Goal: Task Accomplishment & Management: Complete application form

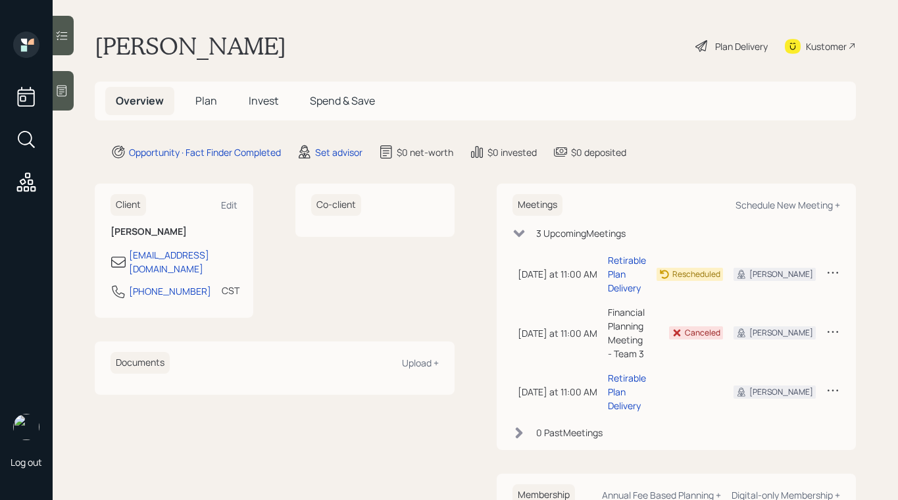
click at [3, 288] on div "Log out" at bounding box center [26, 250] width 53 height 500
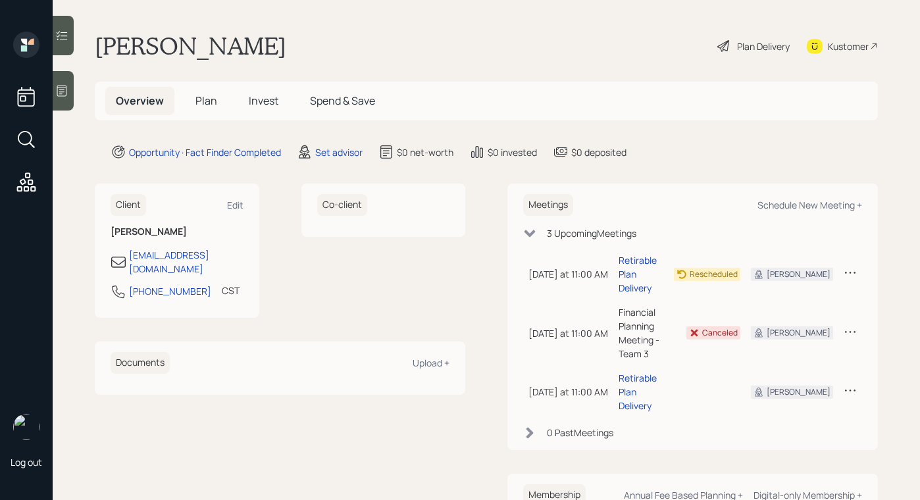
click at [303, 283] on div "Co-client" at bounding box center [383, 251] width 165 height 134
click at [733, 32] on div "Plan Delivery" at bounding box center [753, 46] width 75 height 29
click at [311, 147] on icon at bounding box center [305, 152] width 16 height 16
click at [325, 150] on div "Set advisor" at bounding box center [338, 152] width 47 height 14
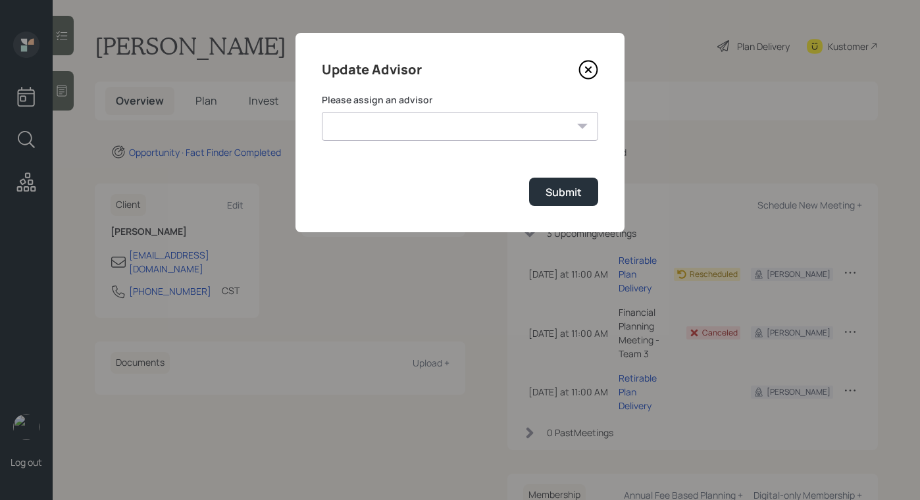
click at [454, 140] on select "Michael Russo Jonah Coleman Tyler End Treva Nostdahl Eric Schwartz Sami Boghos …" at bounding box center [460, 126] width 276 height 29
select select "b1d8ea90-abcc-42aa-86cc-4f33a132aacc"
click at [322, 112] on select "Michael Russo Jonah Coleman Tyler End Treva Nostdahl Eric Schwartz Sami Boghos …" at bounding box center [460, 126] width 276 height 29
click at [552, 187] on div "Submit" at bounding box center [564, 192] width 36 height 14
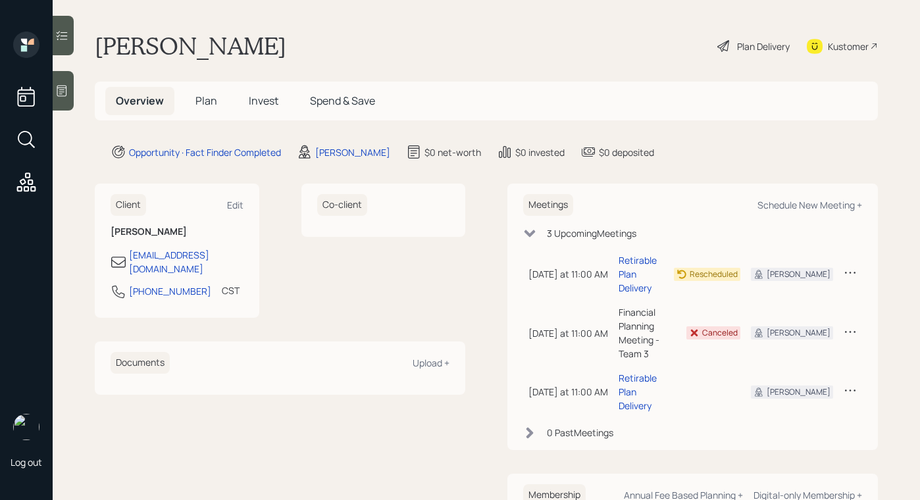
click at [701, 45] on div "Carol Payne Plan Delivery Kustomer" at bounding box center [486, 46] width 783 height 29
click at [716, 49] on icon at bounding box center [724, 46] width 16 height 16
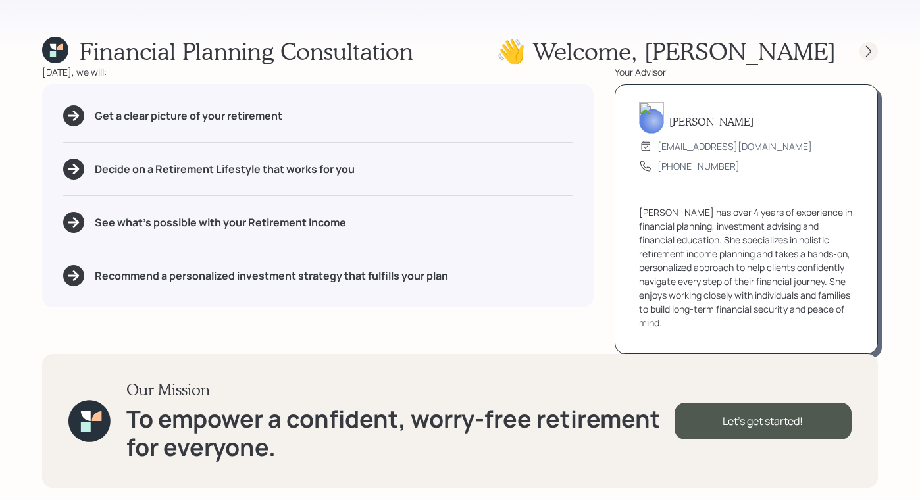
click at [868, 45] on icon at bounding box center [868, 51] width 13 height 13
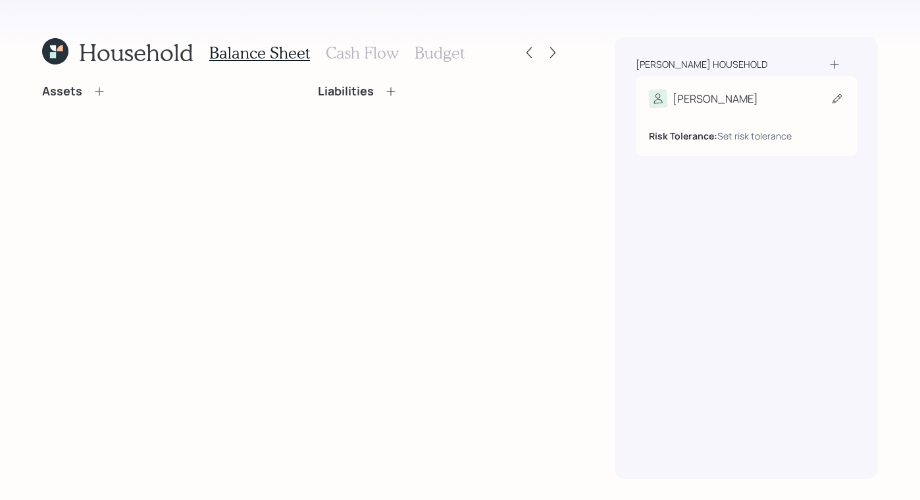
click at [849, 96] on div "Carol Risk Tolerance: Set risk tolerance" at bounding box center [746, 116] width 221 height 80
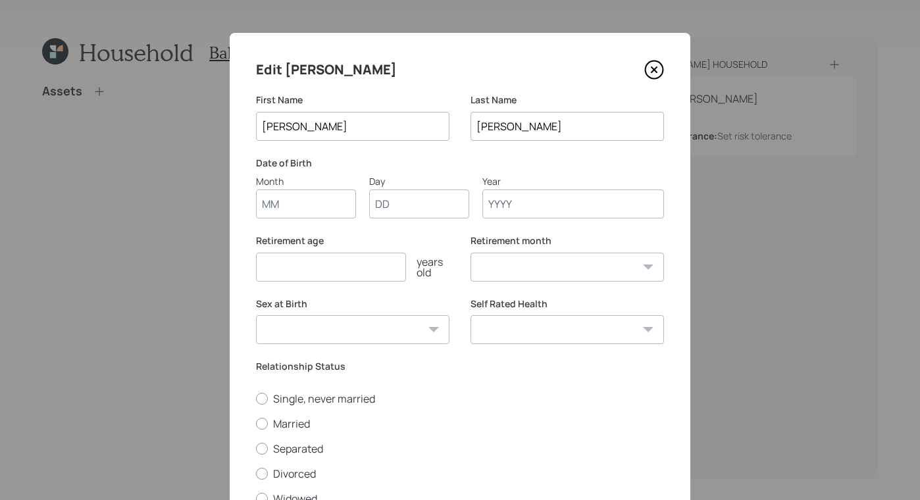
click at [309, 209] on input "Month" at bounding box center [306, 204] width 100 height 29
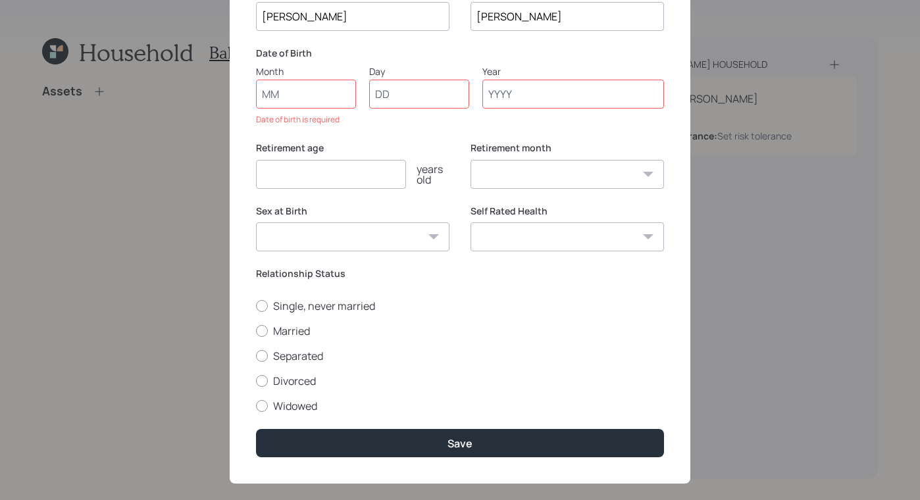
click at [402, 222] on select "Male Female Other / Prefer not to say" at bounding box center [352, 236] width 193 height 29
select select "female"
click at [256, 222] on select "Male Female Other / Prefer not to say" at bounding box center [352, 236] width 193 height 29
click at [257, 377] on div at bounding box center [262, 381] width 12 height 12
click at [256, 380] on input "Divorced" at bounding box center [255, 380] width 1 height 1
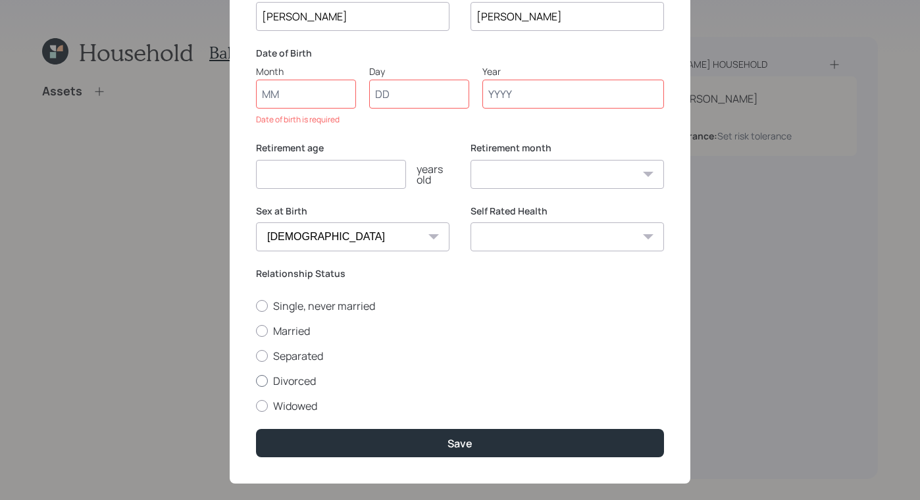
radio input "true"
drag, startPoint x: 265, startPoint y: 405, endPoint x: 271, endPoint y: 395, distance: 12.1
click at [266, 405] on label "Widowed" at bounding box center [460, 406] width 408 height 14
click at [256, 405] on input "Widowed" at bounding box center [255, 405] width 1 height 1
radio input "true"
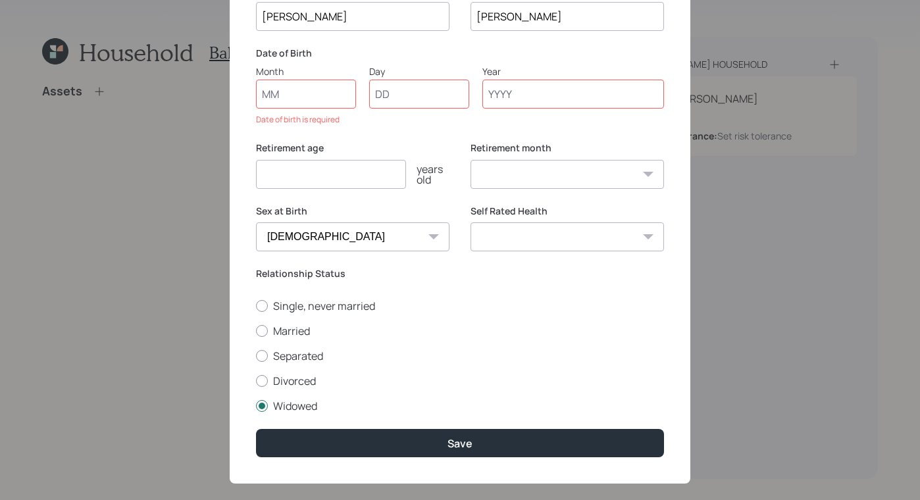
click at [310, 83] on input "Month" at bounding box center [306, 94] width 100 height 29
type input "01"
type input "1970"
select select "1"
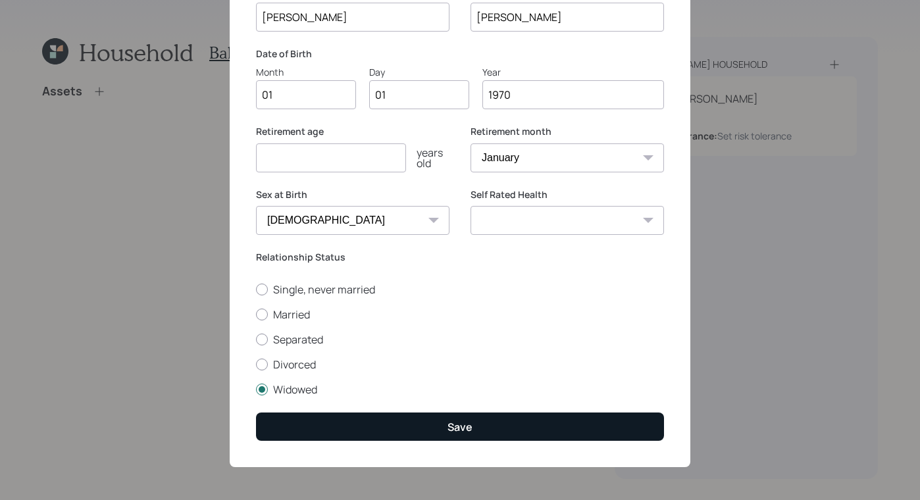
type input "1970"
click at [376, 413] on button "Save" at bounding box center [460, 427] width 408 height 28
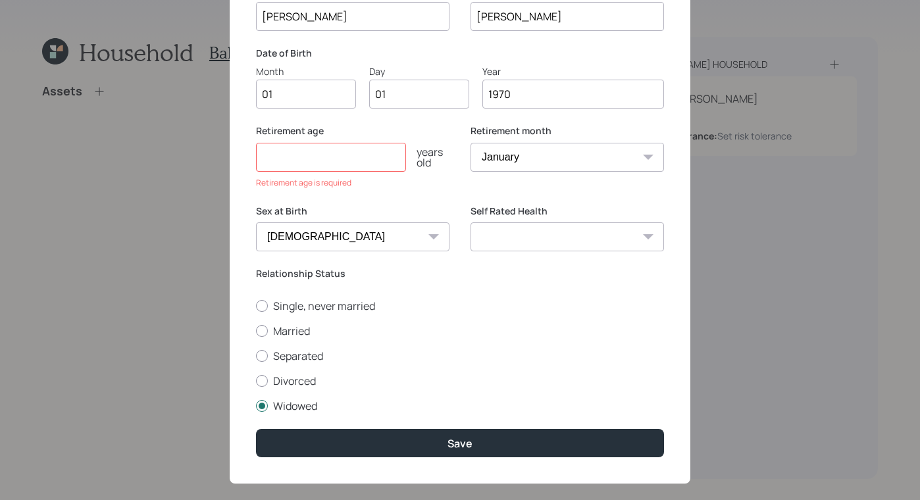
click at [302, 148] on input "number" at bounding box center [331, 157] width 150 height 29
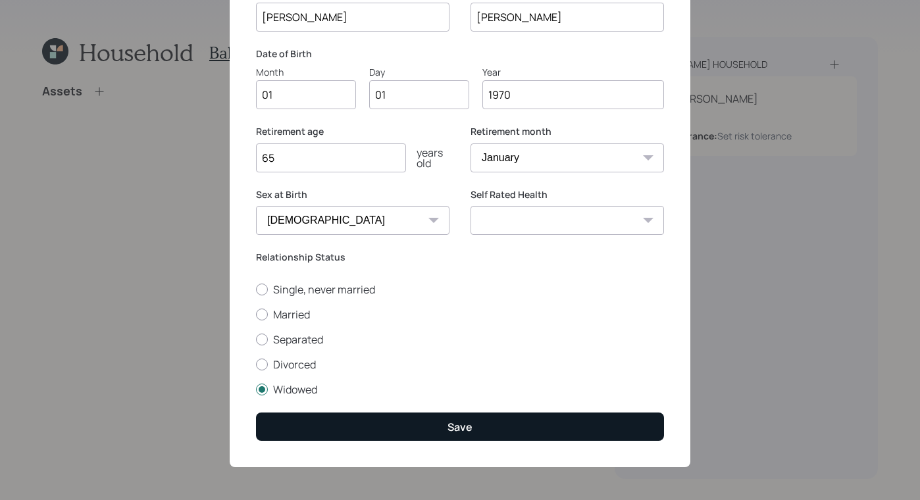
type input "65"
click at [515, 429] on button "Save" at bounding box center [460, 427] width 408 height 28
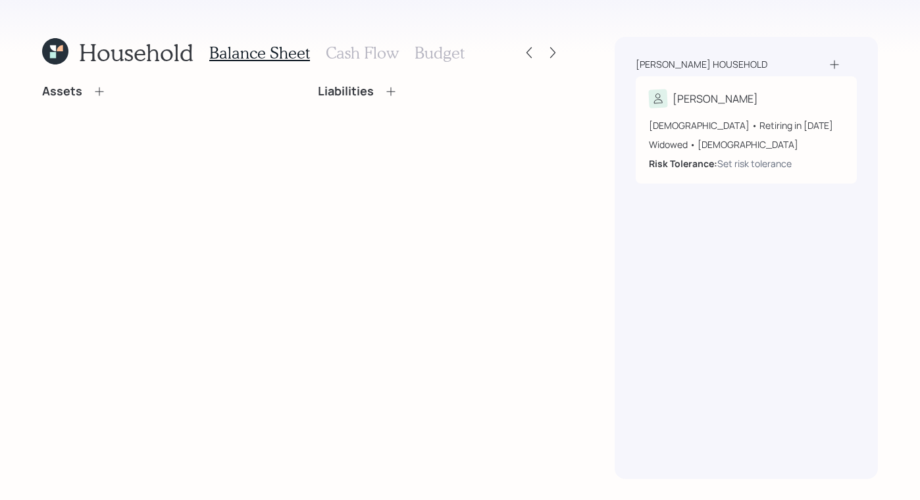
click at [102, 85] on icon at bounding box center [99, 91] width 13 height 13
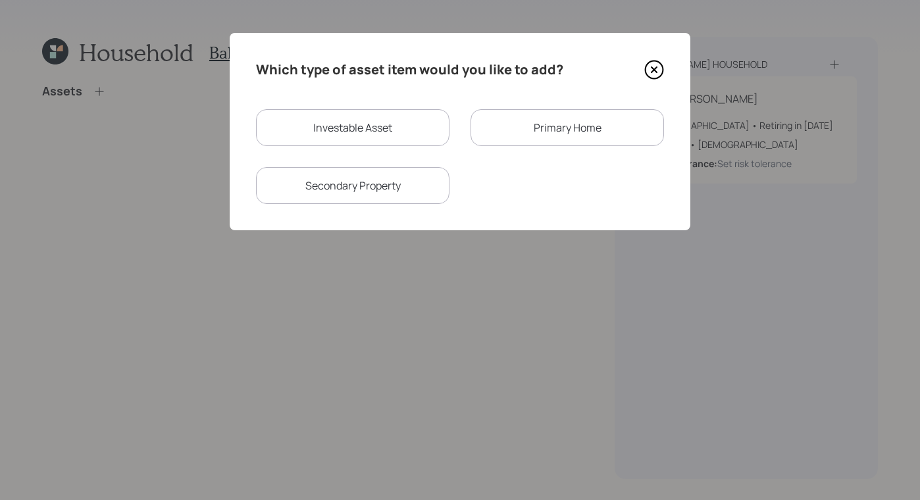
click at [381, 129] on div "Investable Asset" at bounding box center [352, 127] width 193 height 37
select select "taxable"
select select "balanced"
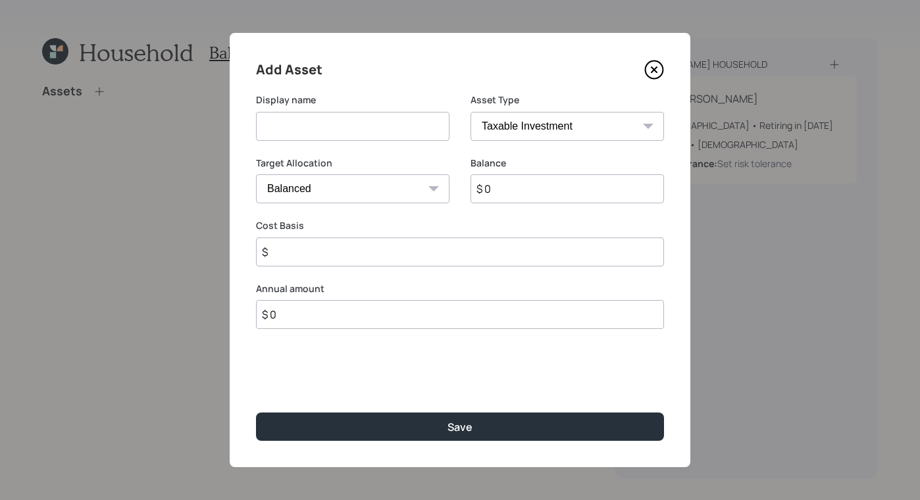
click at [359, 122] on input at bounding box center [352, 126] width 193 height 29
type input "i"
type input "Inherited IRA"
click at [575, 197] on input "$ 0" at bounding box center [567, 188] width 193 height 29
type input "$ 1"
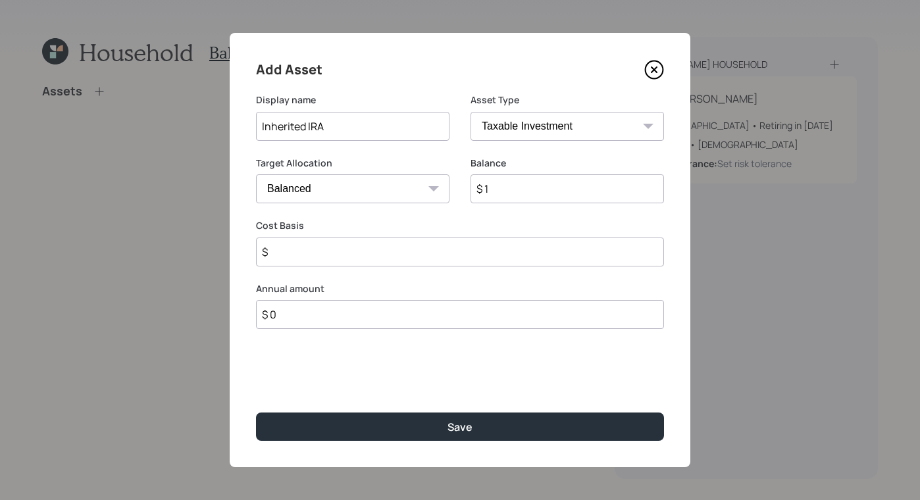
click at [496, 249] on input "$" at bounding box center [460, 252] width 408 height 29
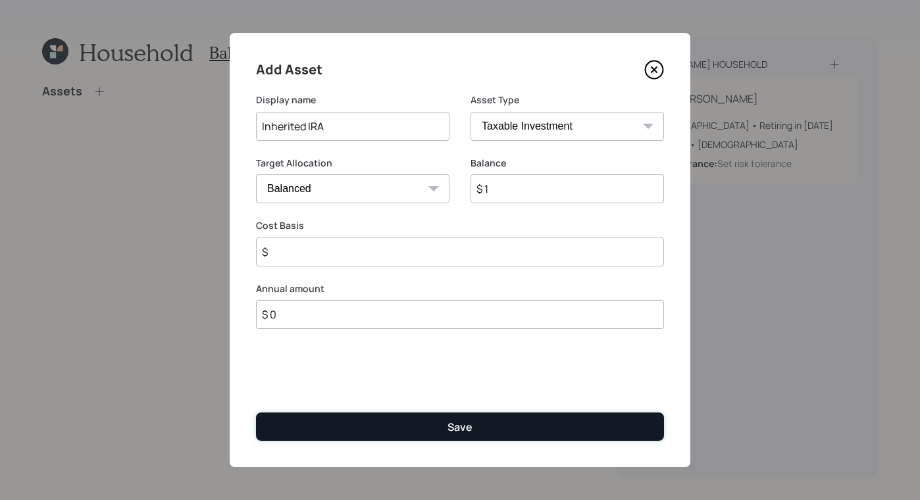
click at [490, 426] on button "Save" at bounding box center [460, 427] width 408 height 28
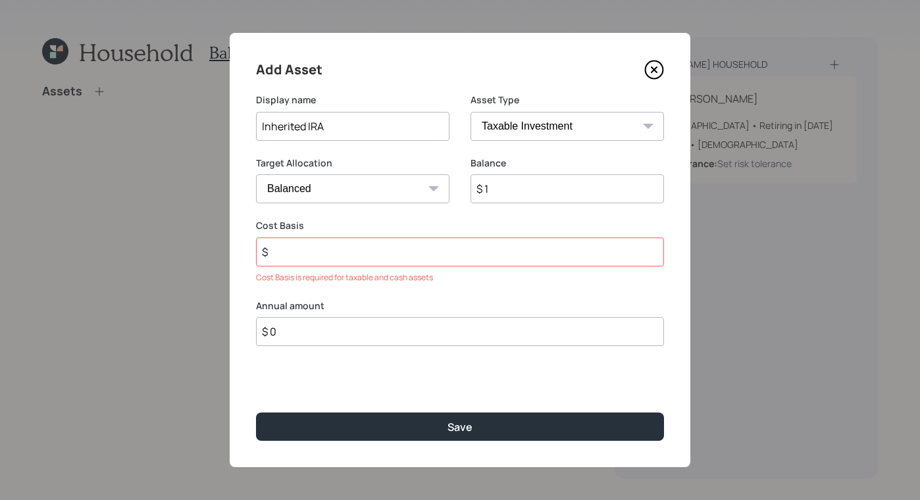
click at [325, 229] on label "Cost Basis" at bounding box center [460, 225] width 408 height 13
click at [322, 245] on input "$" at bounding box center [460, 252] width 408 height 29
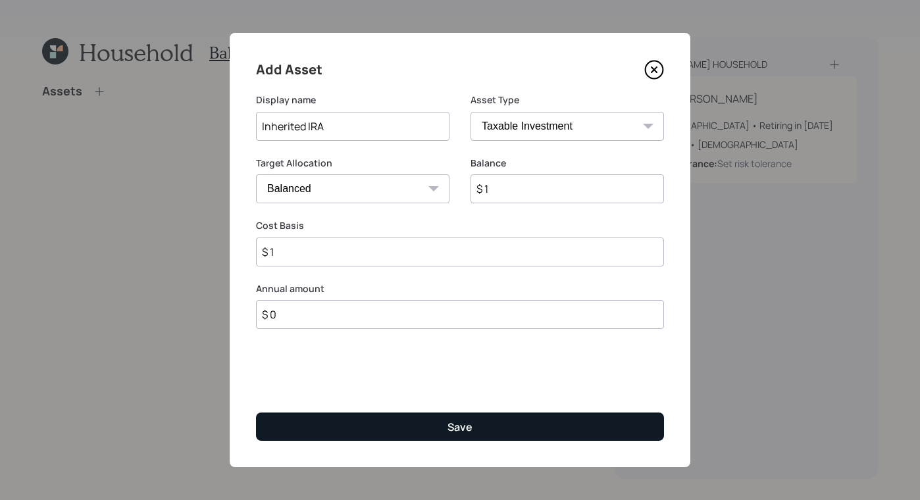
type input "$ 1"
click at [513, 432] on button "Save" at bounding box center [460, 427] width 408 height 28
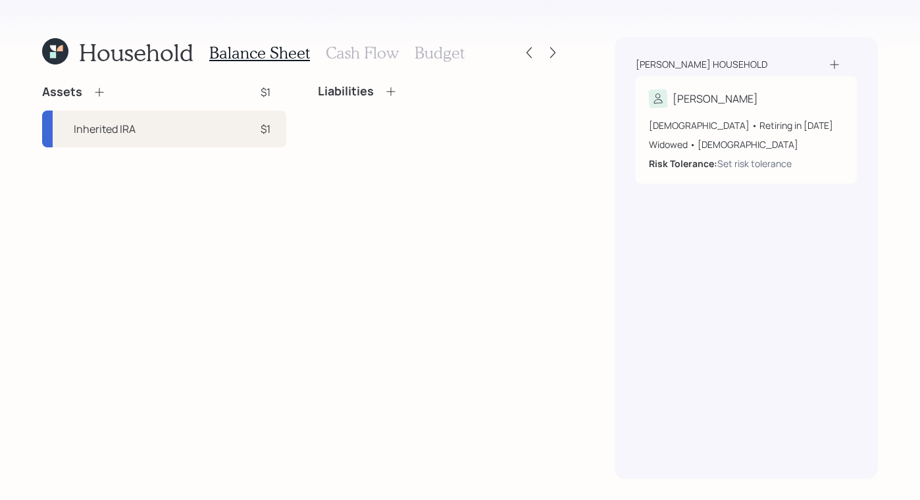
click at [105, 80] on div "Household Balance Sheet Cash Flow Budget Assets $1 Inherited IRA $1 Liabilities" at bounding box center [302, 258] width 520 height 442
click at [102, 88] on icon at bounding box center [99, 92] width 13 height 13
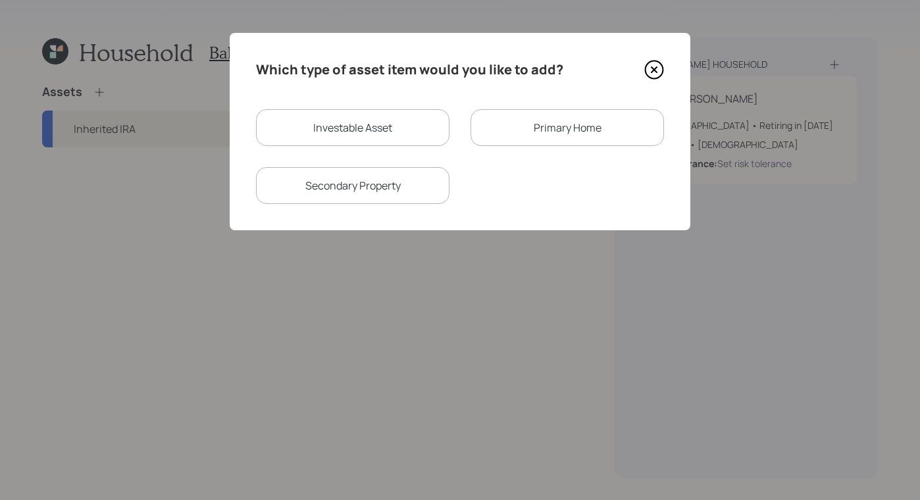
click at [659, 69] on icon at bounding box center [654, 70] width 20 height 20
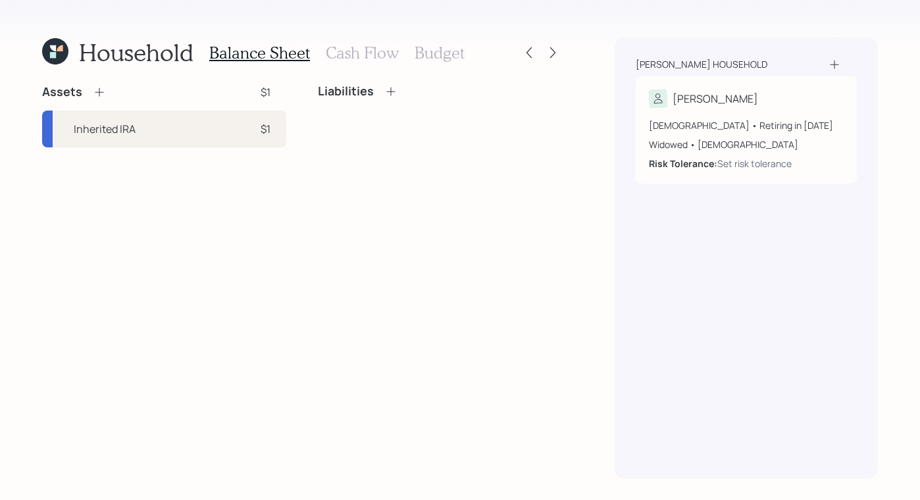
click at [135, 107] on div "Assets $1 Inherited IRA $1" at bounding box center [164, 115] width 244 height 63
click at [130, 127] on div "Inherited IRA" at bounding box center [105, 129] width 62 height 16
select select "taxable"
select select "balanced"
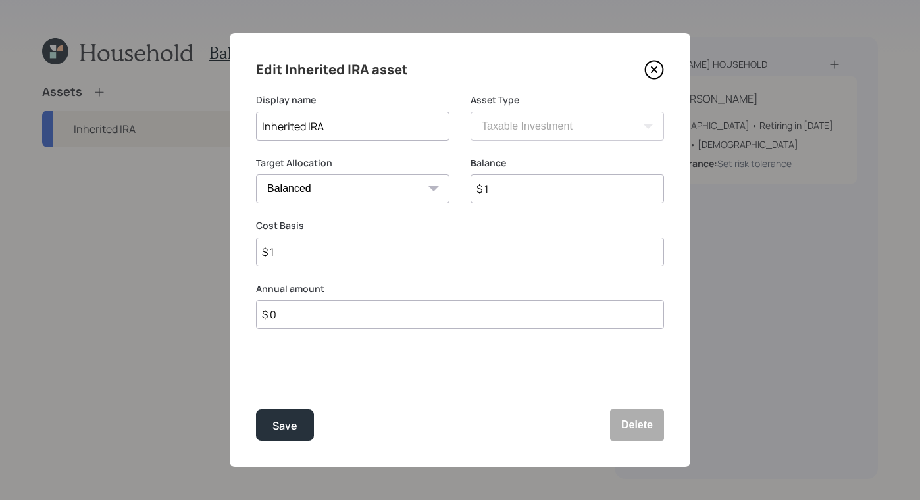
click at [659, 68] on icon at bounding box center [654, 70] width 20 height 20
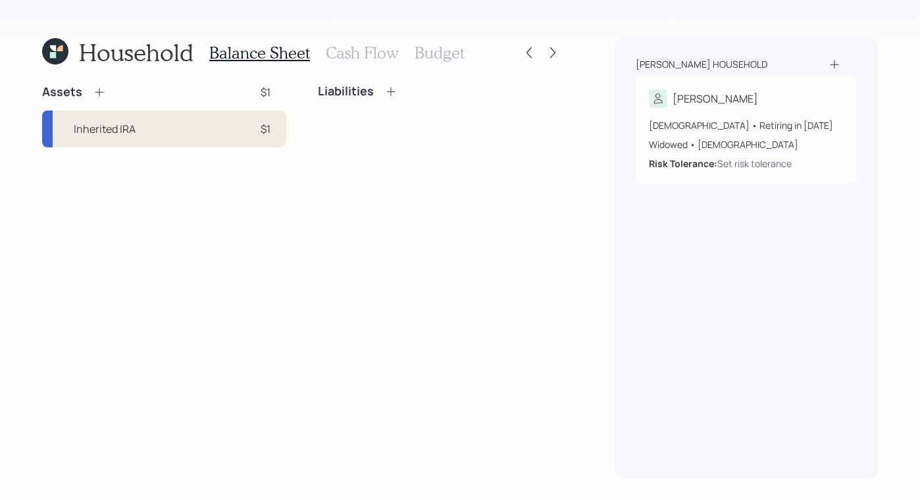
click at [226, 124] on div "Inherited IRA $1" at bounding box center [164, 129] width 244 height 37
select select "taxable"
select select "balanced"
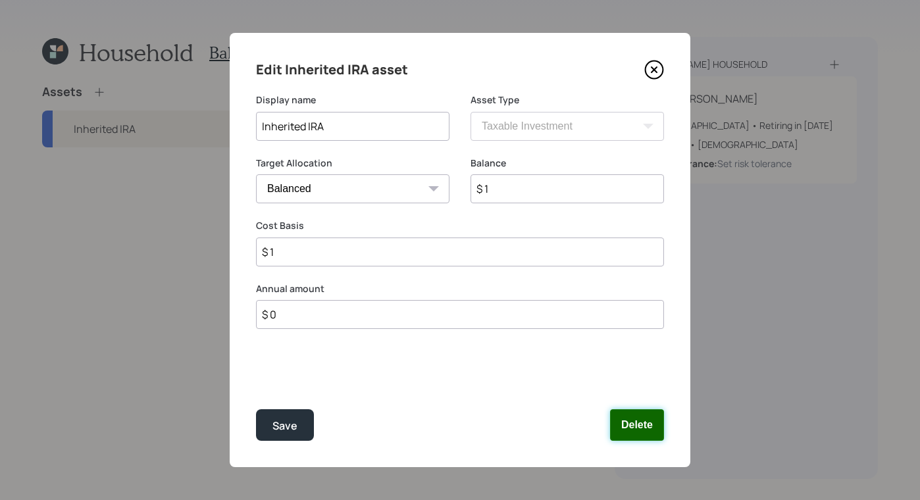
click at [627, 434] on button "Delete" at bounding box center [637, 425] width 54 height 32
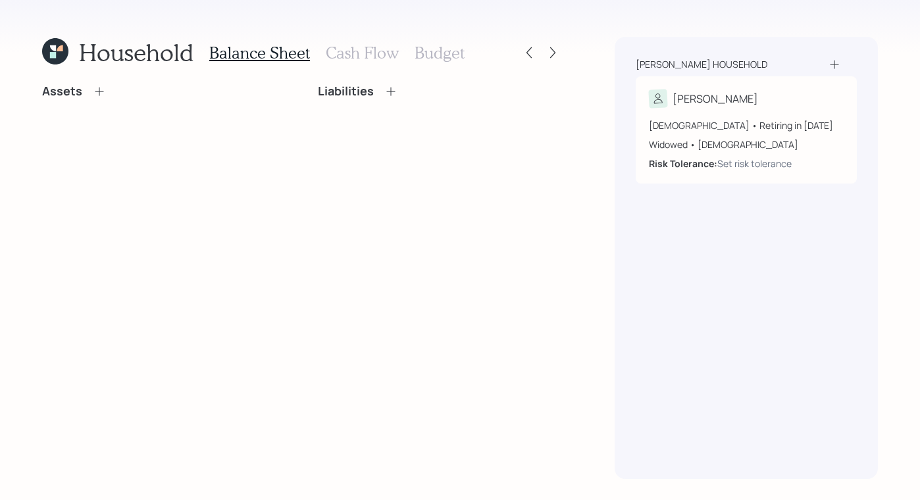
click at [101, 94] on icon at bounding box center [99, 91] width 13 height 13
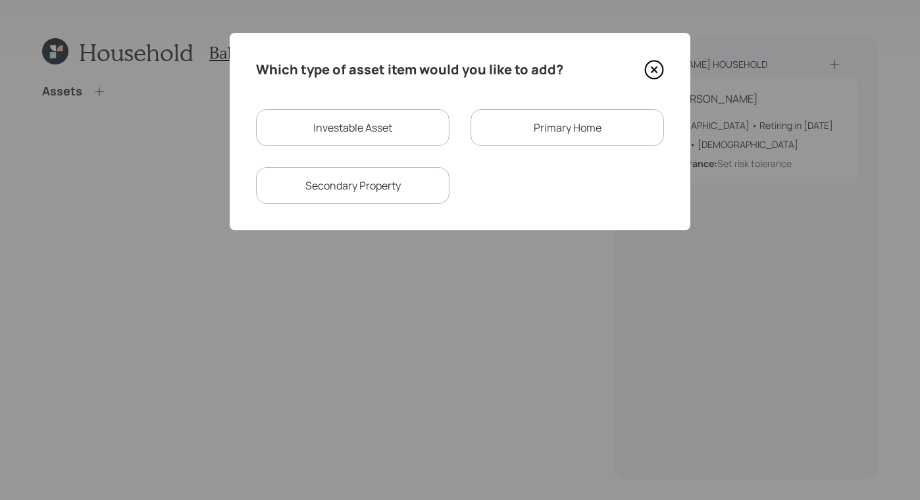
click at [354, 136] on div "Investable Asset" at bounding box center [352, 127] width 193 height 37
select select "taxable"
select select "balanced"
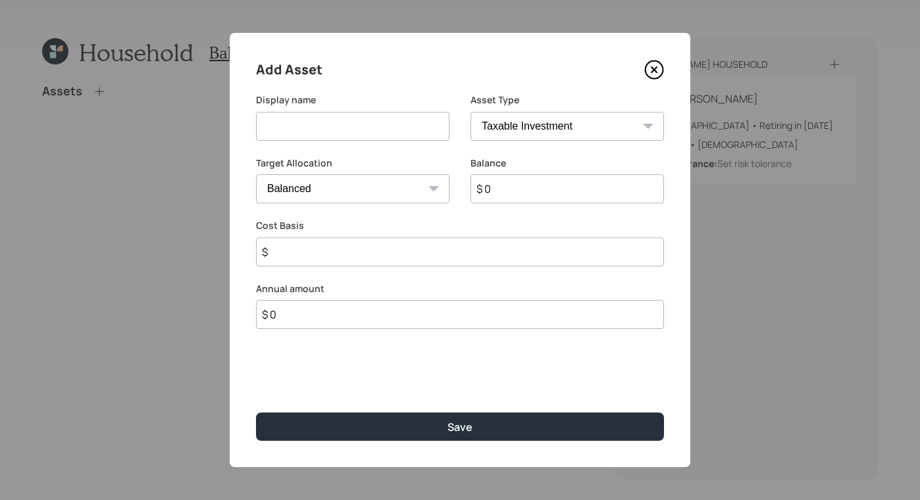
click at [364, 131] on input at bounding box center [352, 126] width 193 height 29
type input "Inherited IRA"
click at [520, 128] on select "SEP IRA IRA Roth IRA 401(k) Roth 401(k) 403(b) Roth 403(b) 457(b) Roth 457(b) H…" at bounding box center [567, 126] width 193 height 29
select select "ira"
click at [471, 112] on select "SEP IRA IRA Roth IRA 401(k) Roth 401(k) 403(b) Roth 403(b) 457(b) Roth 457(b) H…" at bounding box center [567, 126] width 193 height 29
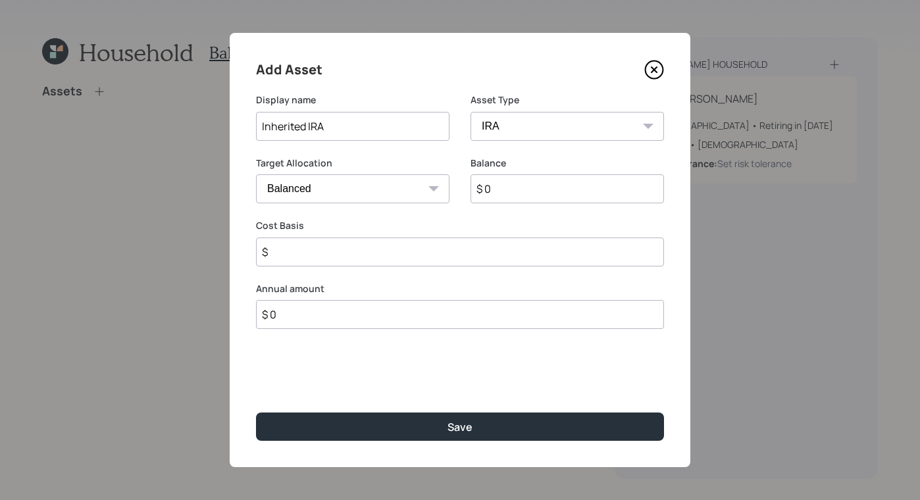
type input "$"
click at [562, 185] on input "$ 0" at bounding box center [567, 188] width 193 height 29
type input "$ 1"
click at [393, 239] on input "$" at bounding box center [460, 252] width 408 height 29
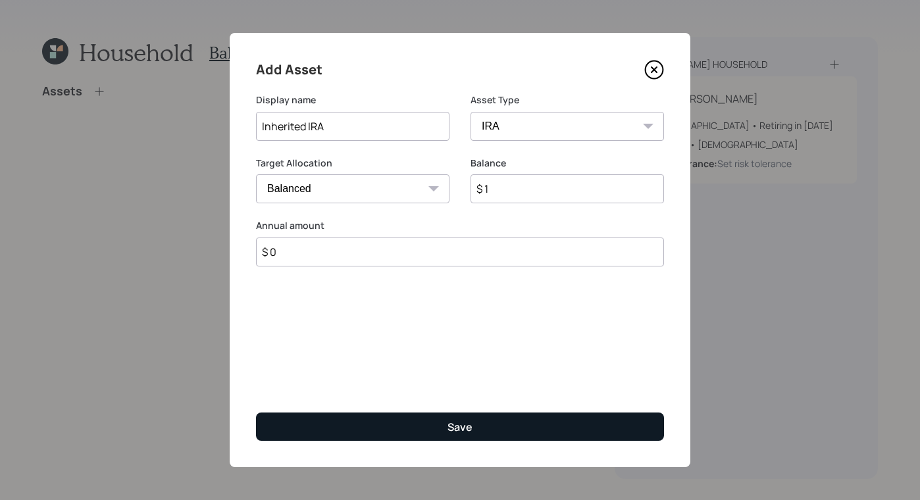
type input "$ 0"
click at [496, 417] on button "Save" at bounding box center [460, 427] width 408 height 28
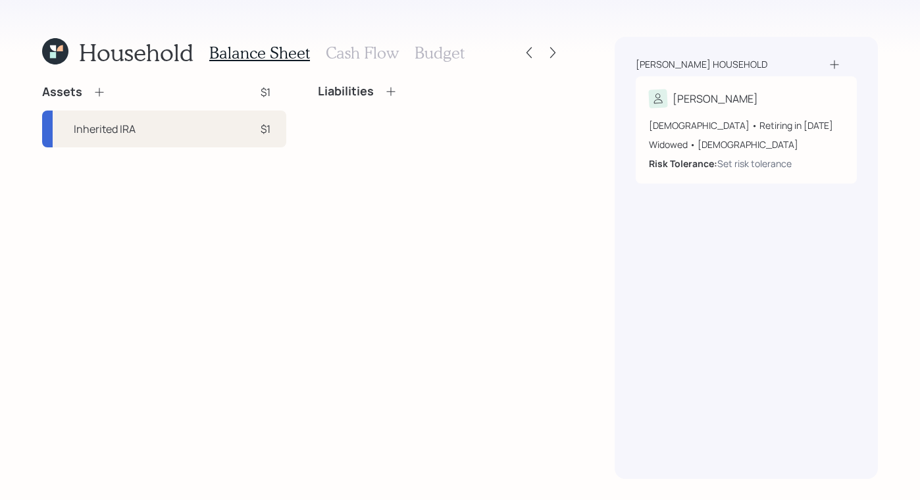
click at [104, 90] on icon at bounding box center [99, 92] width 13 height 13
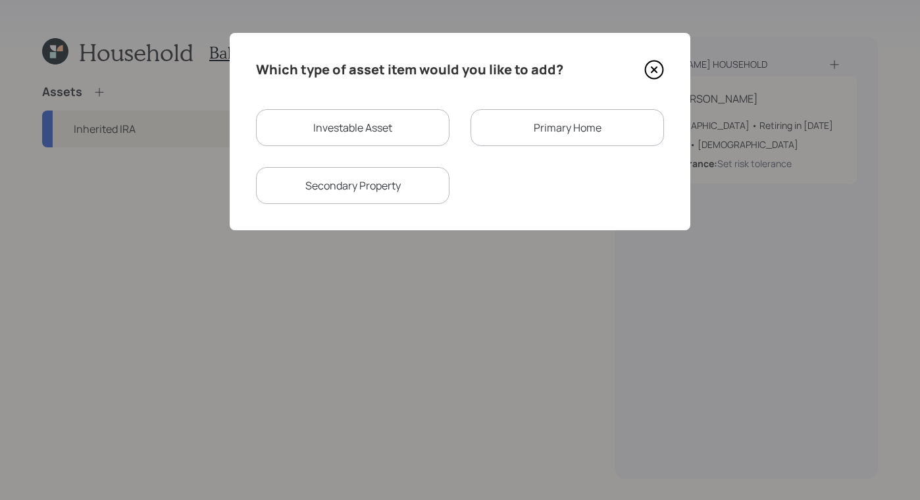
click at [369, 136] on div "Investable Asset" at bounding box center [352, 127] width 193 height 37
select select "taxable"
select select "balanced"
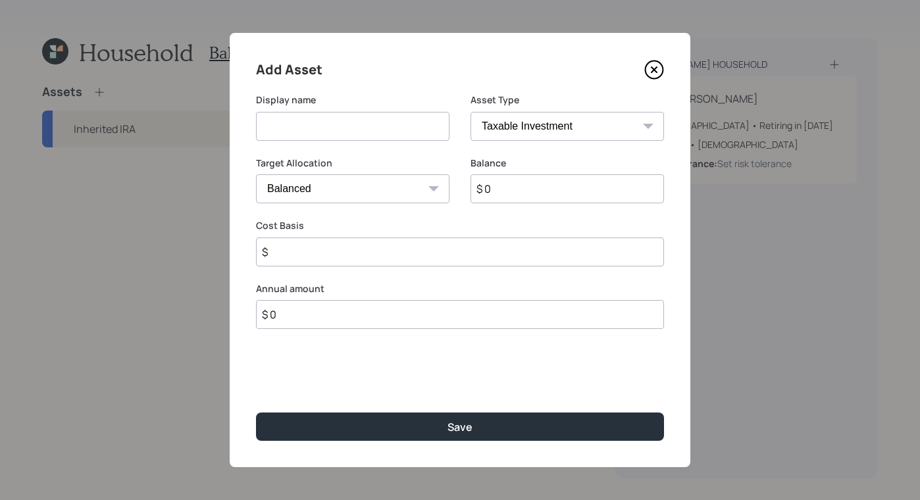
click at [331, 123] on input at bounding box center [352, 126] width 193 height 29
type input "401K"
click at [546, 114] on select "SEP IRA IRA Roth IRA 401(k) Roth 401(k) 403(b) Roth 403(b) 457(b) Roth 457(b) H…" at bounding box center [567, 126] width 193 height 29
select select "company_sponsored"
click at [471, 112] on select "SEP IRA IRA Roth IRA 401(k) Roth 401(k) 403(b) Roth 403(b) 457(b) Roth 457(b) H…" at bounding box center [567, 126] width 193 height 29
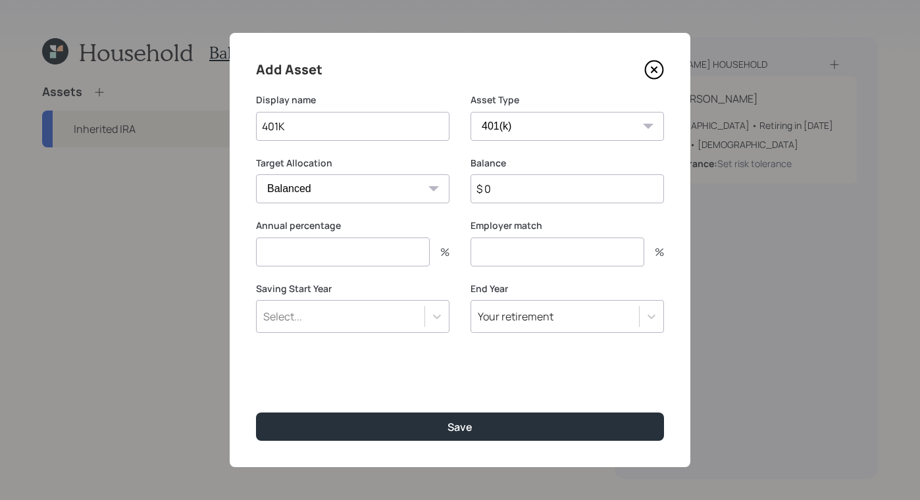
click at [521, 186] on input "$ 0" at bounding box center [567, 188] width 193 height 29
type input "$ 1"
drag, startPoint x: 391, startPoint y: 242, endPoint x: 386, endPoint y: 249, distance: 9.5
click at [390, 243] on input "number" at bounding box center [343, 252] width 174 height 29
type input "0"
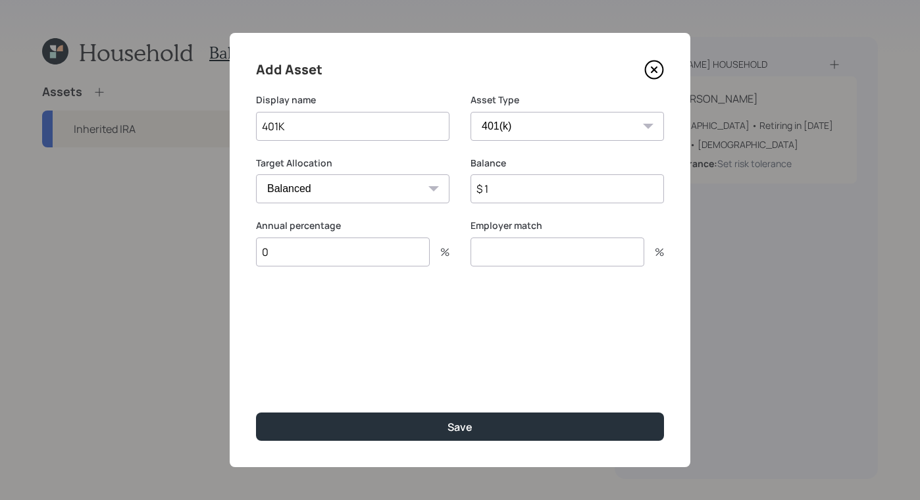
click at [544, 231] on label "Employer match" at bounding box center [567, 225] width 193 height 13
click at [511, 238] on input "number" at bounding box center [558, 252] width 174 height 29
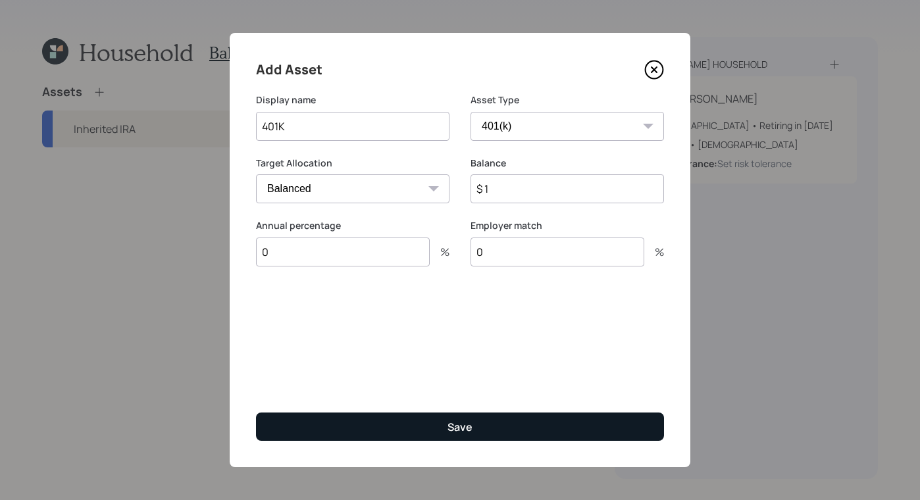
type input "0"
click at [465, 425] on div "Save" at bounding box center [460, 427] width 25 height 14
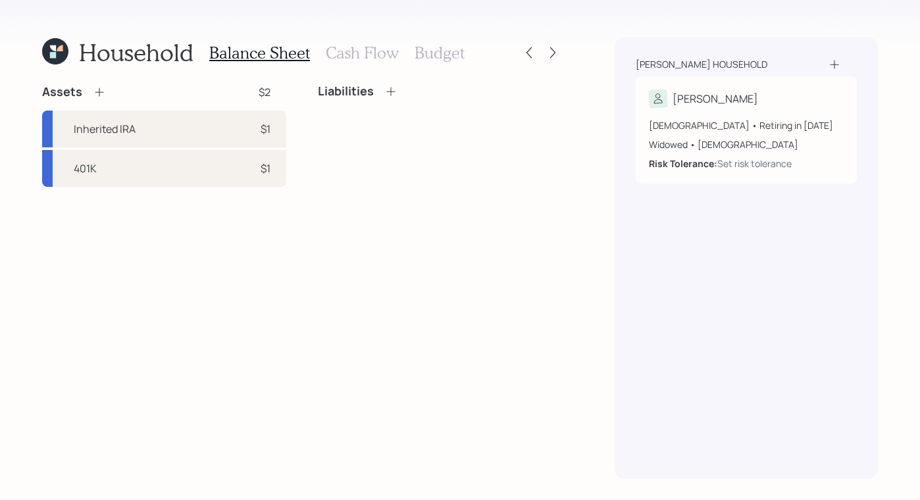
click at [91, 93] on div "Assets" at bounding box center [74, 92] width 64 height 16
click at [101, 90] on icon at bounding box center [99, 92] width 13 height 13
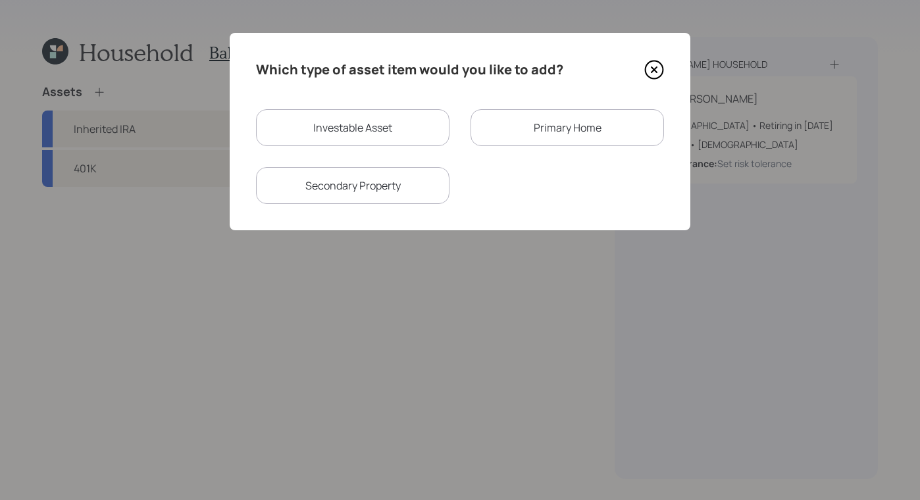
click at [591, 136] on div "Primary Home" at bounding box center [567, 127] width 193 height 37
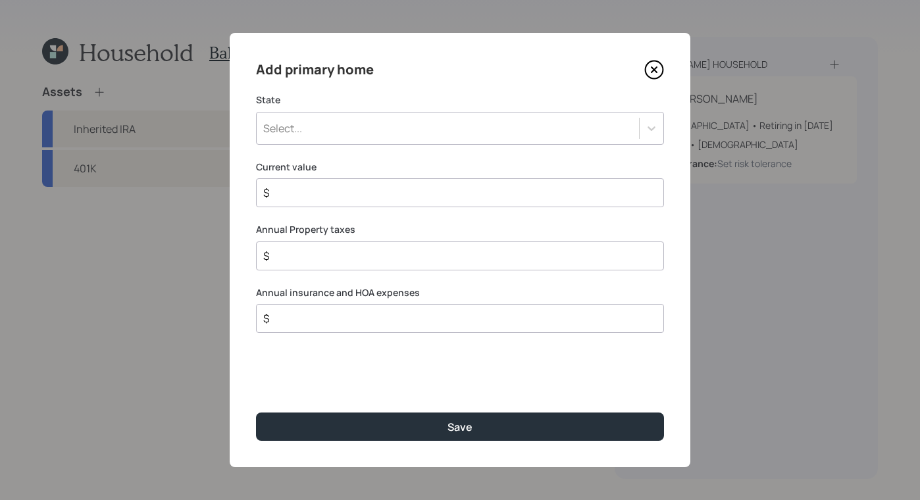
click at [446, 138] on div "Select..." at bounding box center [448, 128] width 382 height 22
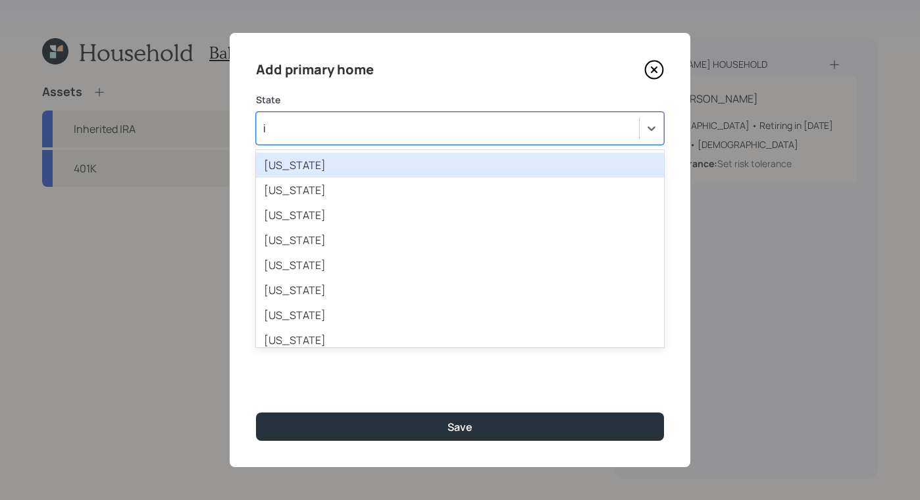
type input "io"
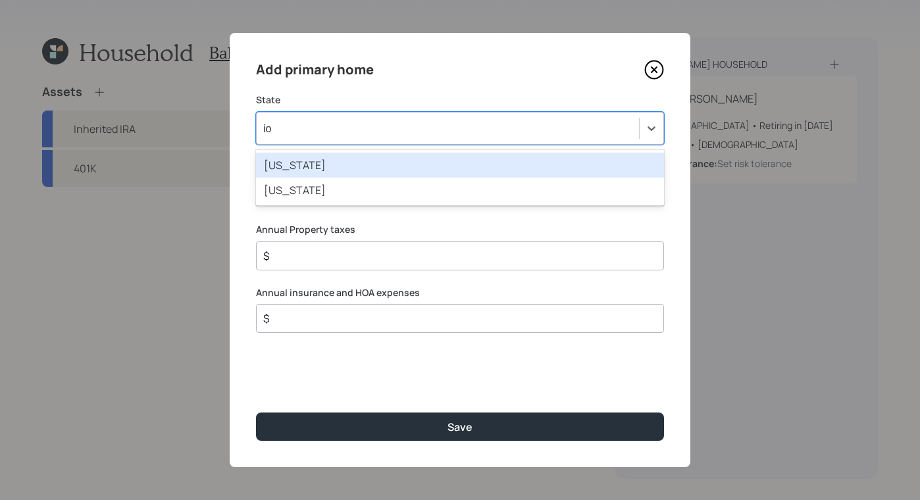
click at [340, 164] on div "Iowa" at bounding box center [460, 165] width 408 height 25
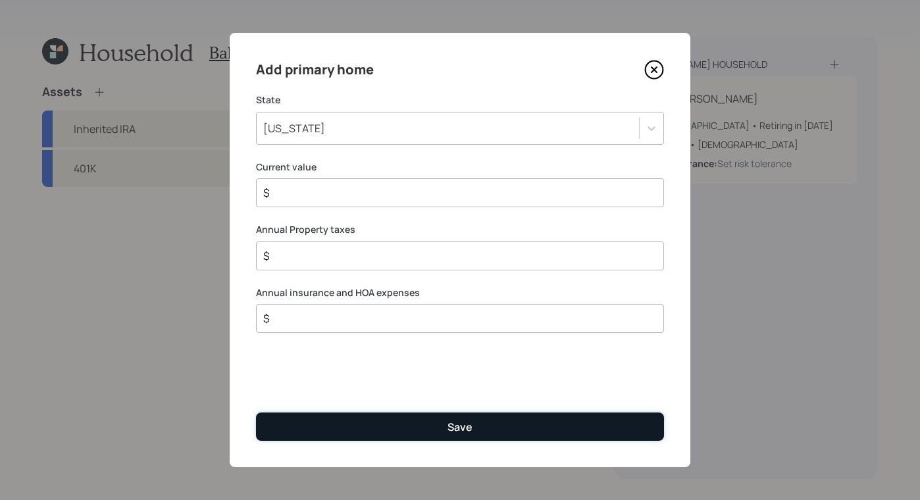
click at [537, 428] on button "Save" at bounding box center [460, 427] width 408 height 28
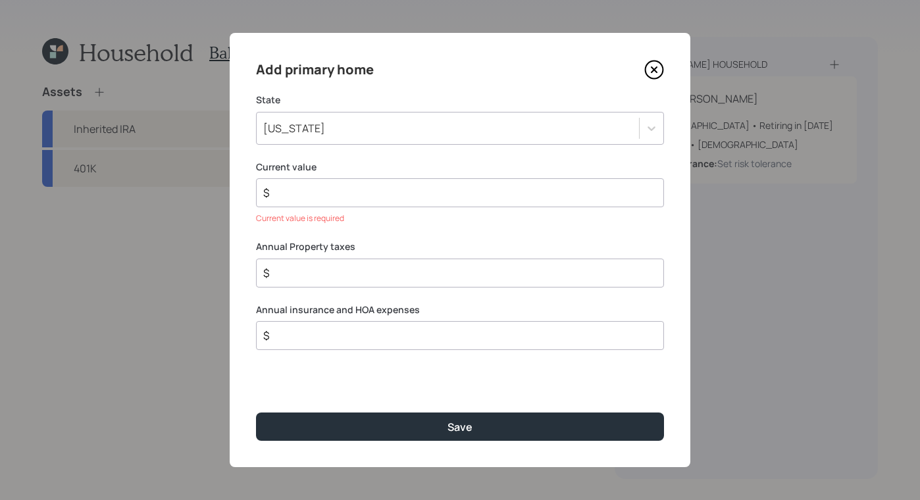
click at [350, 182] on div "$" at bounding box center [460, 192] width 408 height 29
click at [388, 201] on div "$" at bounding box center [460, 192] width 408 height 29
click at [394, 187] on input "$" at bounding box center [455, 193] width 386 height 16
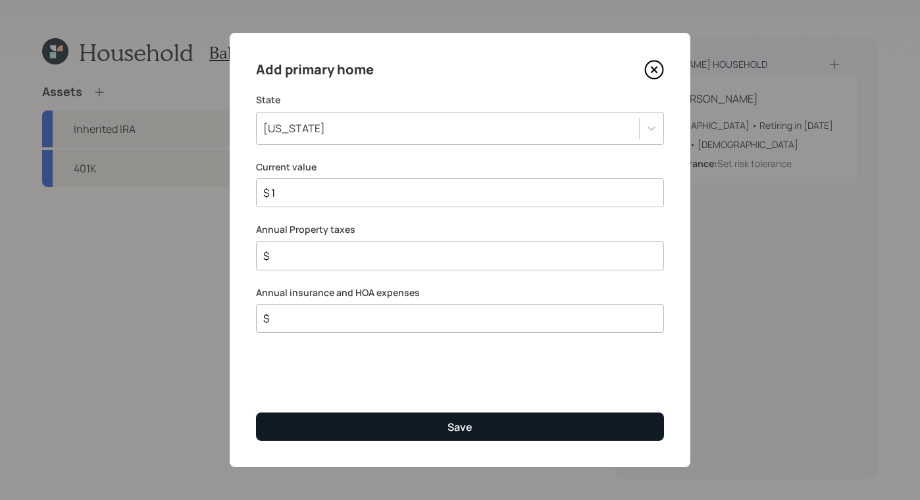
type input "$ 1"
click at [536, 433] on button "Save" at bounding box center [460, 427] width 408 height 28
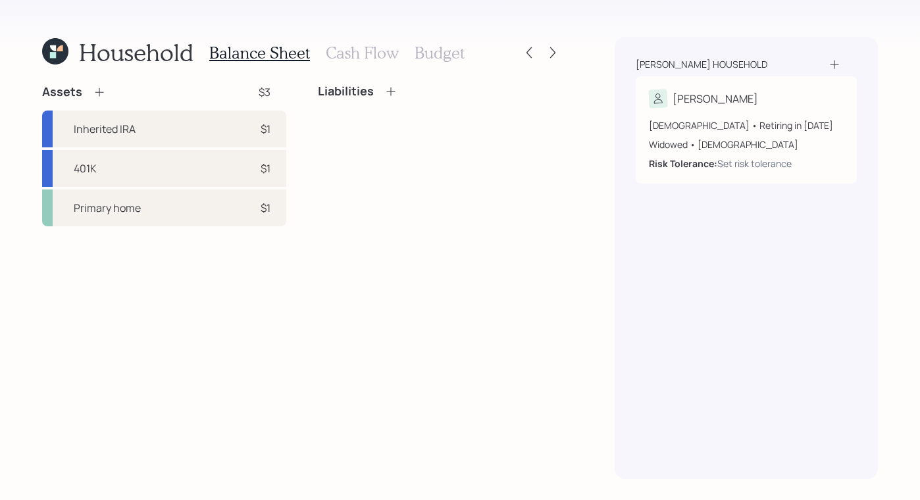
click at [465, 201] on div "Liabilities" at bounding box center [440, 155] width 244 height 142
click at [349, 46] on h3 "Cash Flow" at bounding box center [362, 52] width 73 height 19
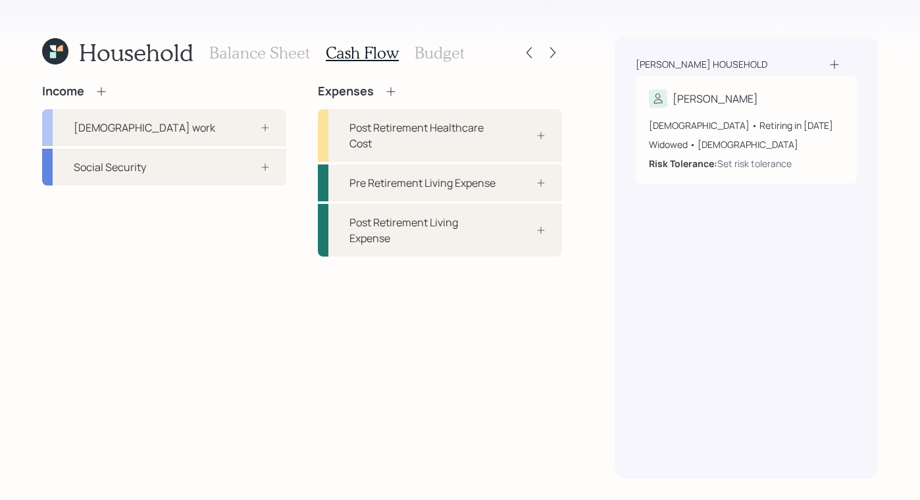
click at [249, 57] on h3 "Balance Sheet" at bounding box center [259, 52] width 101 height 19
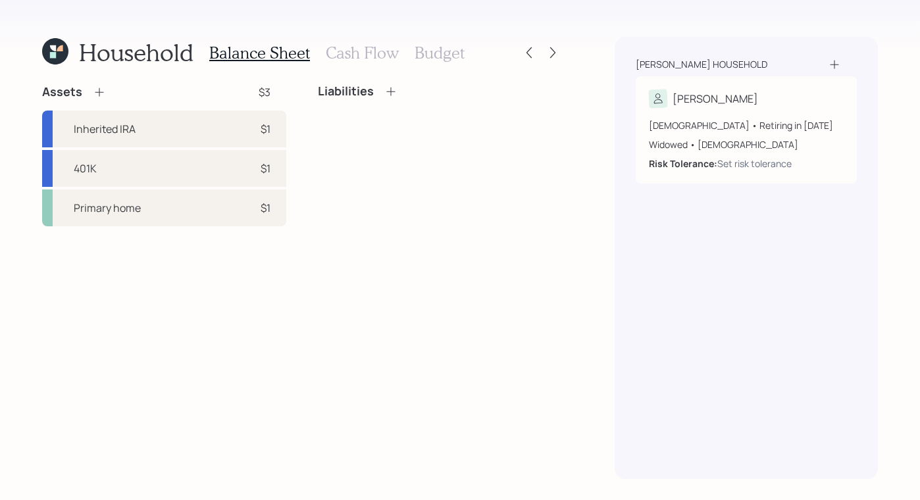
click at [338, 47] on h3 "Cash Flow" at bounding box center [362, 52] width 73 height 19
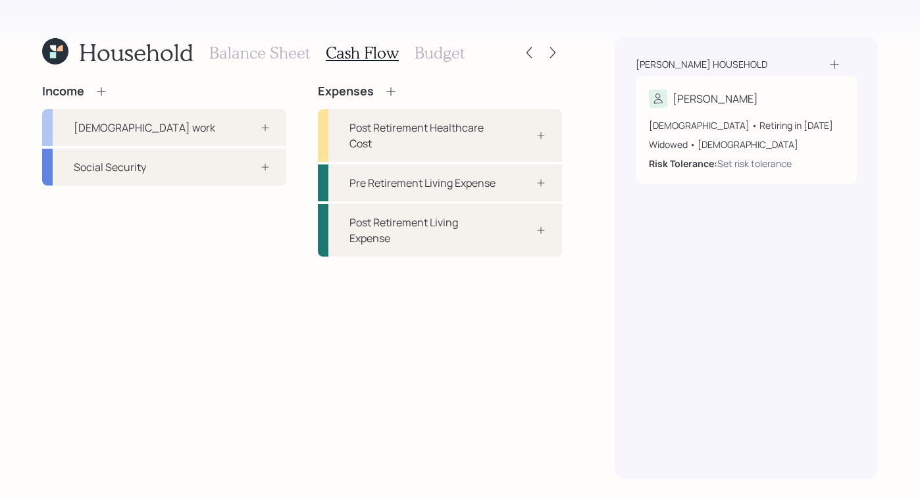
click at [251, 51] on h3 "Balance Sheet" at bounding box center [259, 52] width 101 height 19
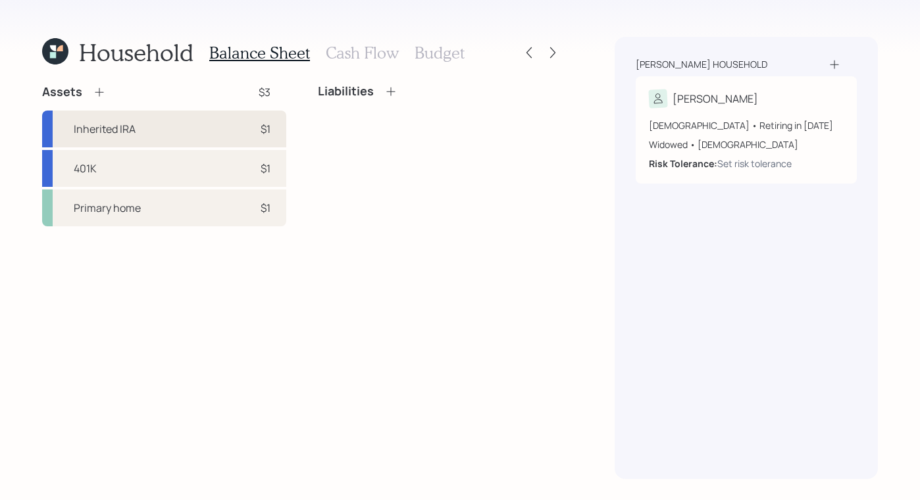
click at [228, 139] on div "Inherited IRA $1" at bounding box center [164, 129] width 244 height 37
select select "ira"
select select "balanced"
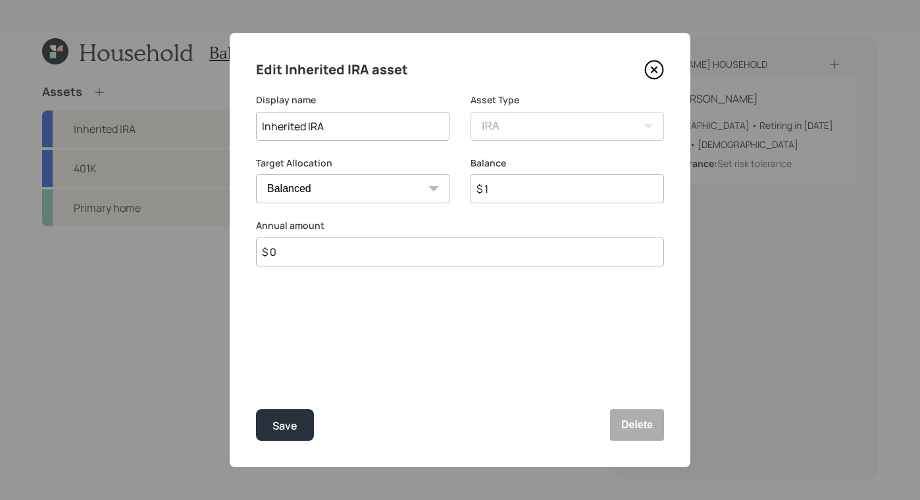
click at [648, 69] on icon at bounding box center [654, 70] width 20 height 20
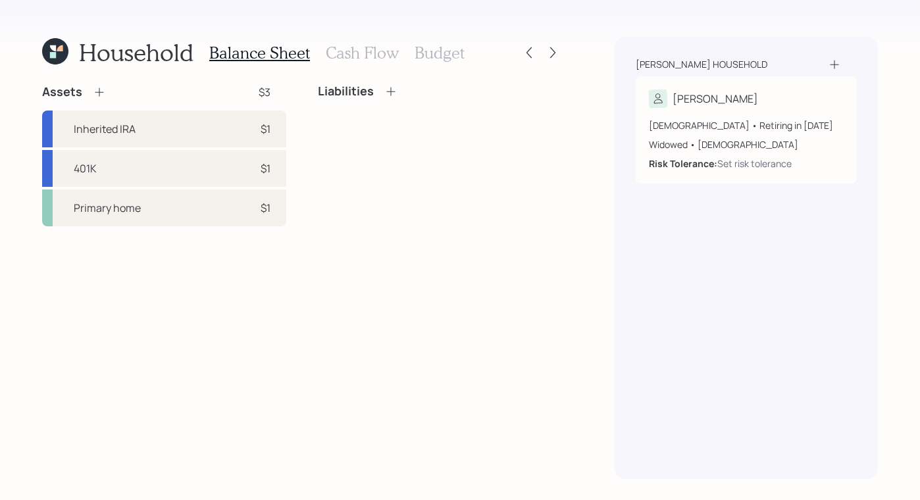
click at [103, 84] on div "Assets" at bounding box center [74, 92] width 64 height 16
click at [92, 99] on div "Assets" at bounding box center [74, 92] width 64 height 16
click at [95, 91] on icon at bounding box center [99, 92] width 9 height 9
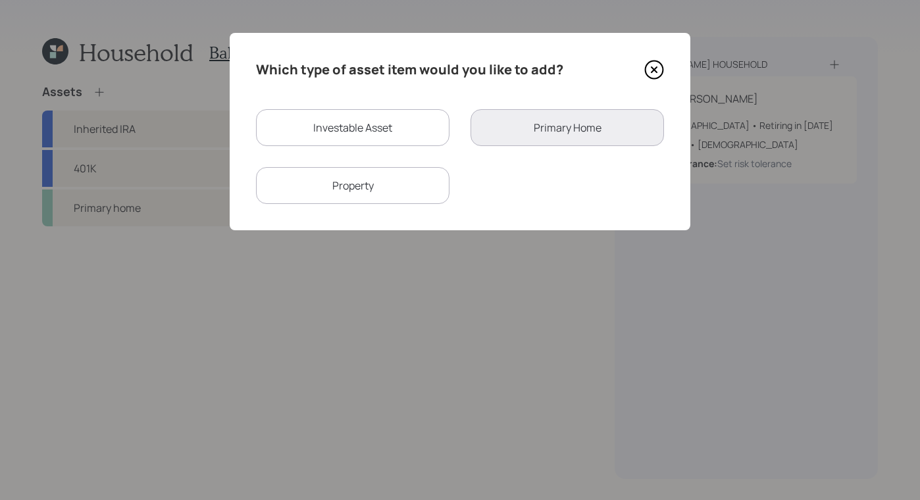
click at [397, 122] on div "Investable Asset" at bounding box center [352, 127] width 193 height 37
select select "taxable"
select select "balanced"
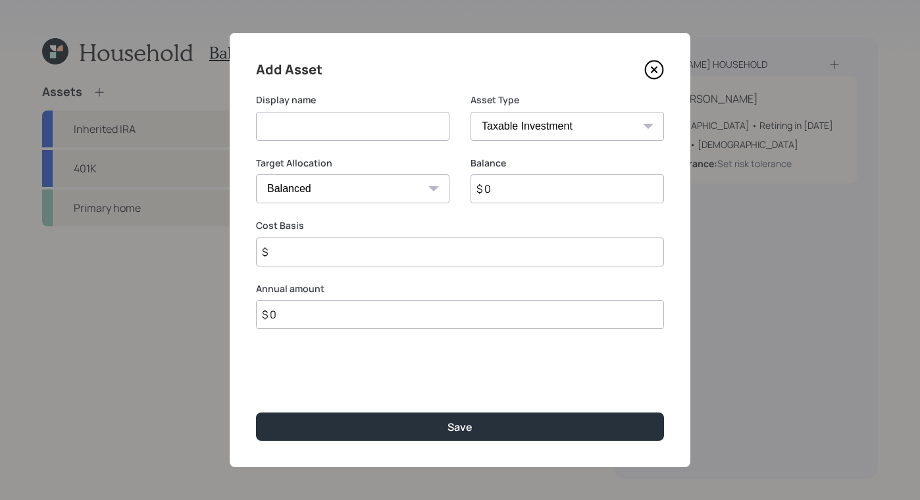
click at [554, 120] on select "SEP IRA IRA Roth IRA 401(k) Roth 401(k) 403(b) Roth 403(b) 457(b) Roth 457(b) H…" at bounding box center [567, 126] width 193 height 29
click at [650, 70] on icon at bounding box center [654, 70] width 20 height 20
